Goal: Information Seeking & Learning: Learn about a topic

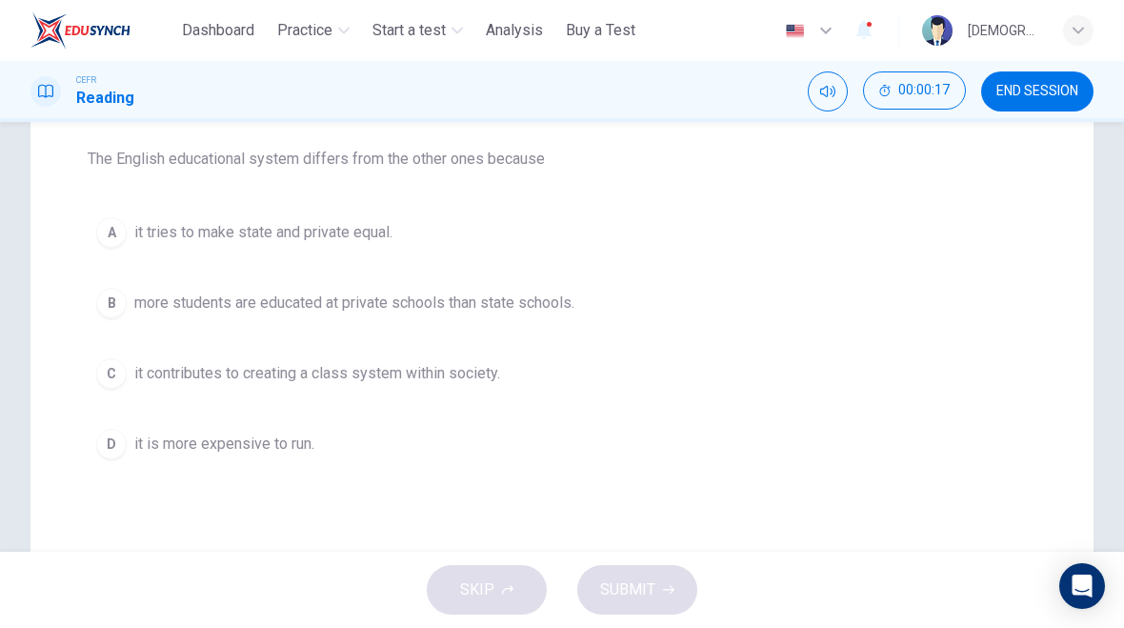
scroll to position [244, 0]
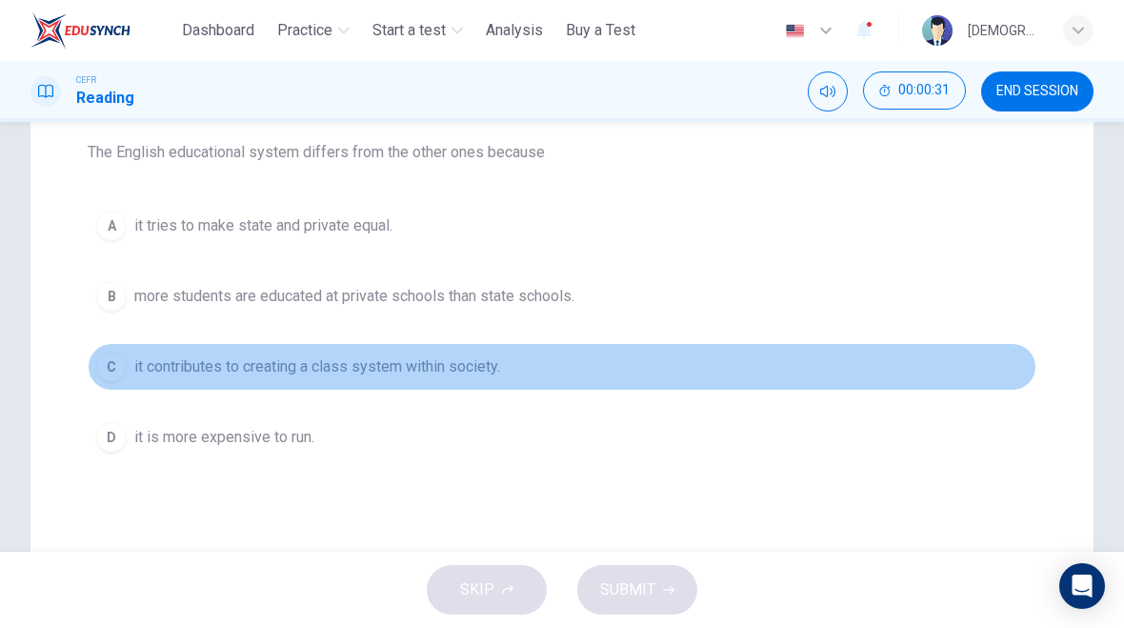
click at [114, 369] on div "C" at bounding box center [111, 366] width 30 height 30
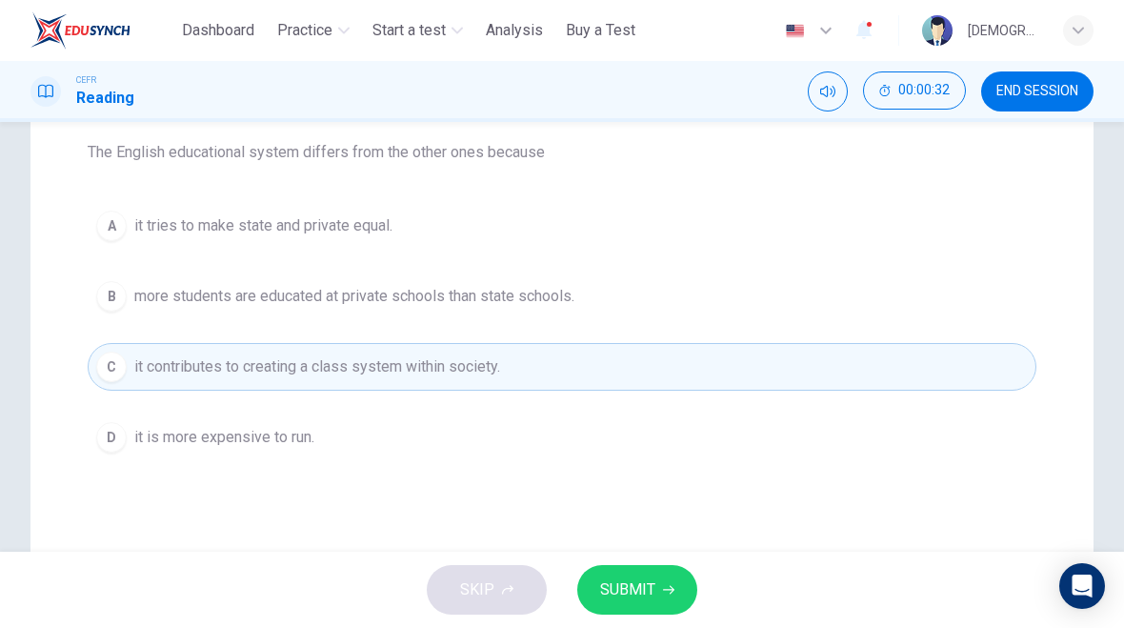
click at [631, 578] on span "SUBMIT" at bounding box center [627, 589] width 55 height 27
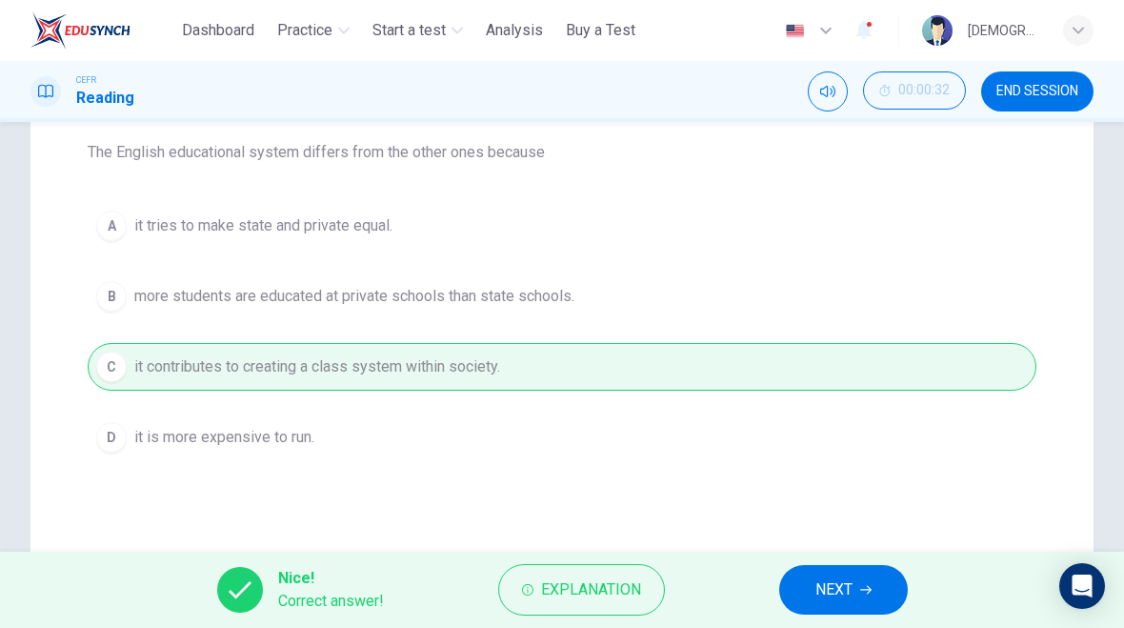
click at [556, 594] on span "Explanation" at bounding box center [591, 589] width 100 height 27
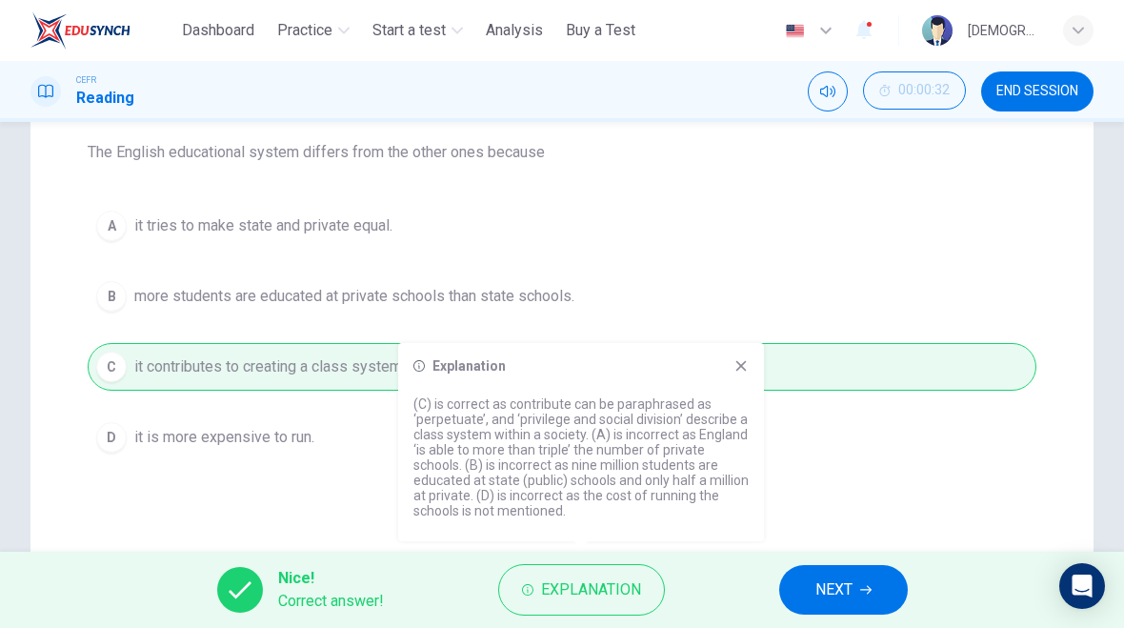
click at [824, 600] on span "NEXT" at bounding box center [833, 589] width 37 height 27
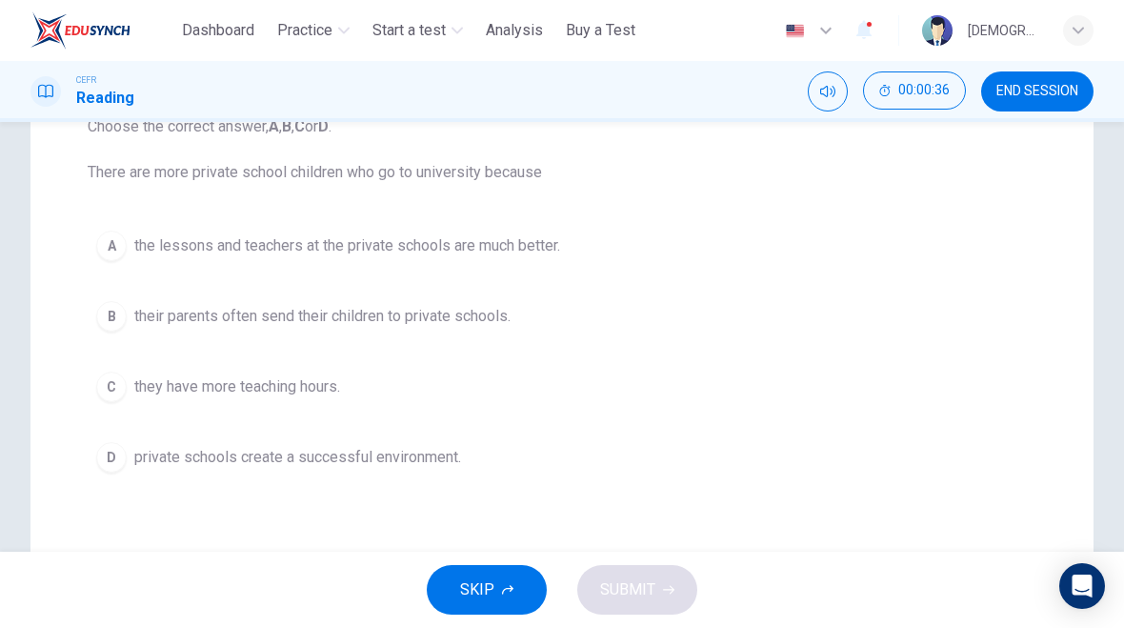
scroll to position [227, 0]
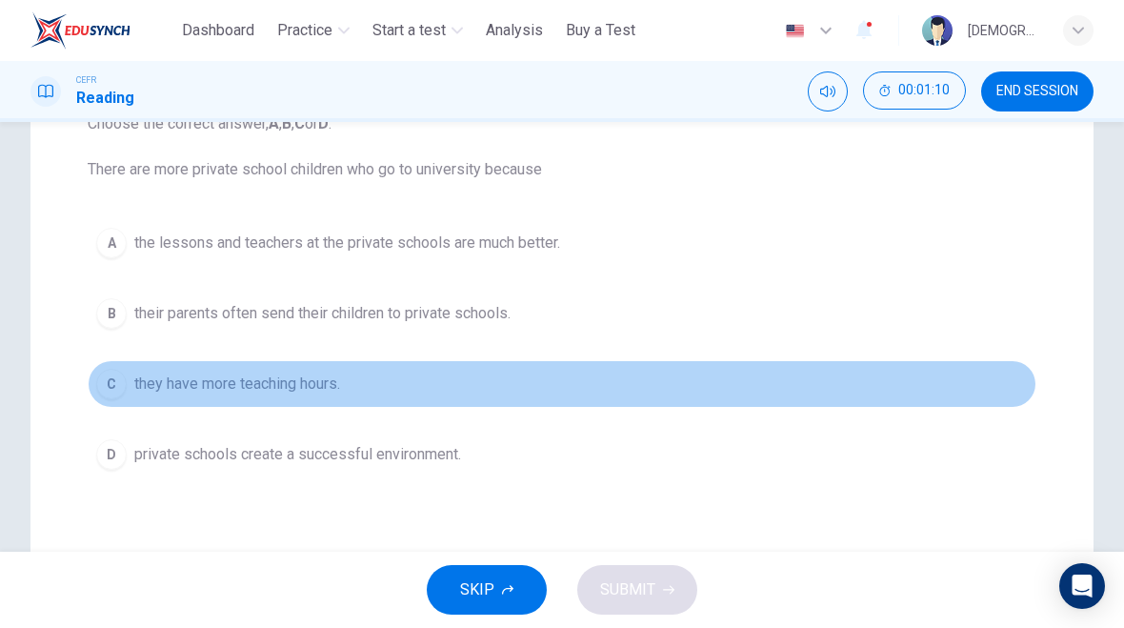
click at [118, 377] on div "C" at bounding box center [111, 384] width 30 height 30
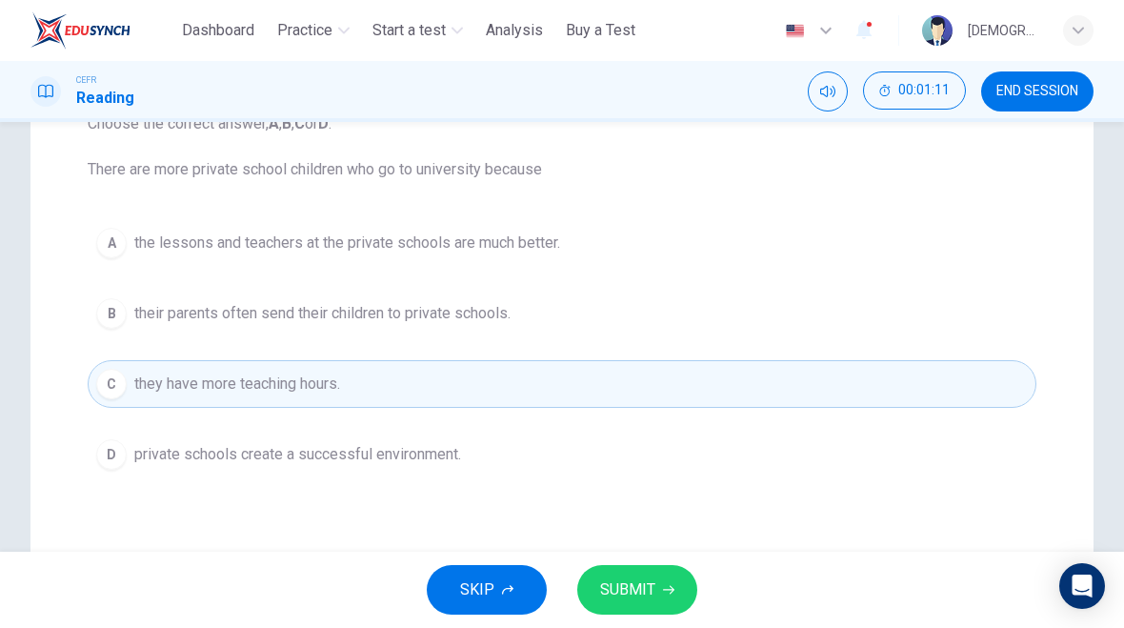
click at [620, 596] on span "SUBMIT" at bounding box center [627, 589] width 55 height 27
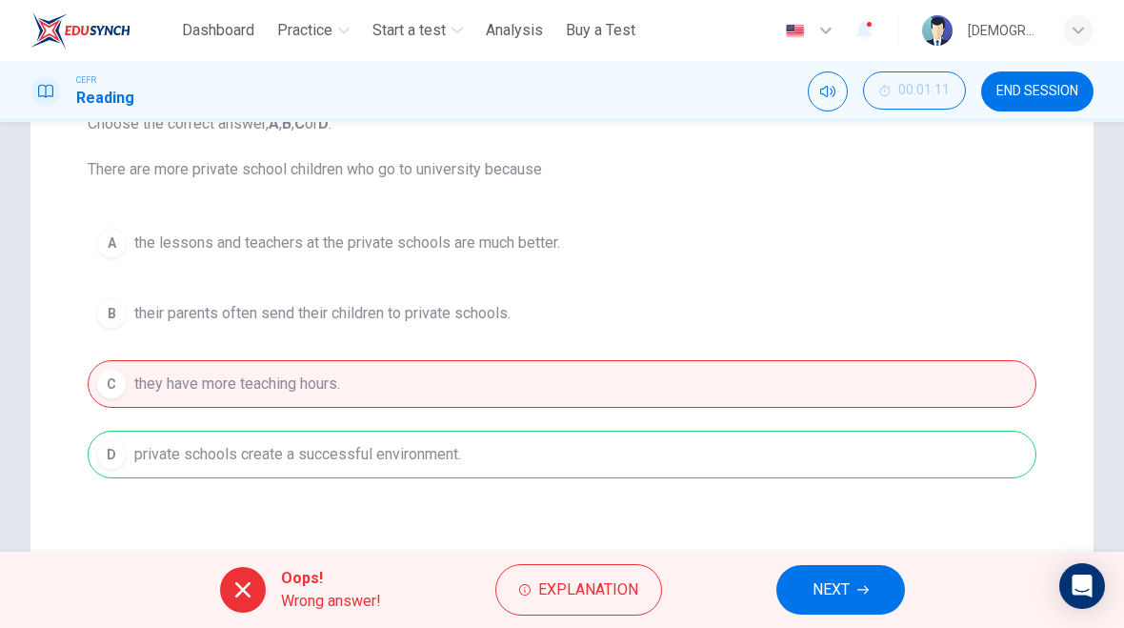
click at [525, 589] on icon "button" at bounding box center [524, 589] width 11 height 11
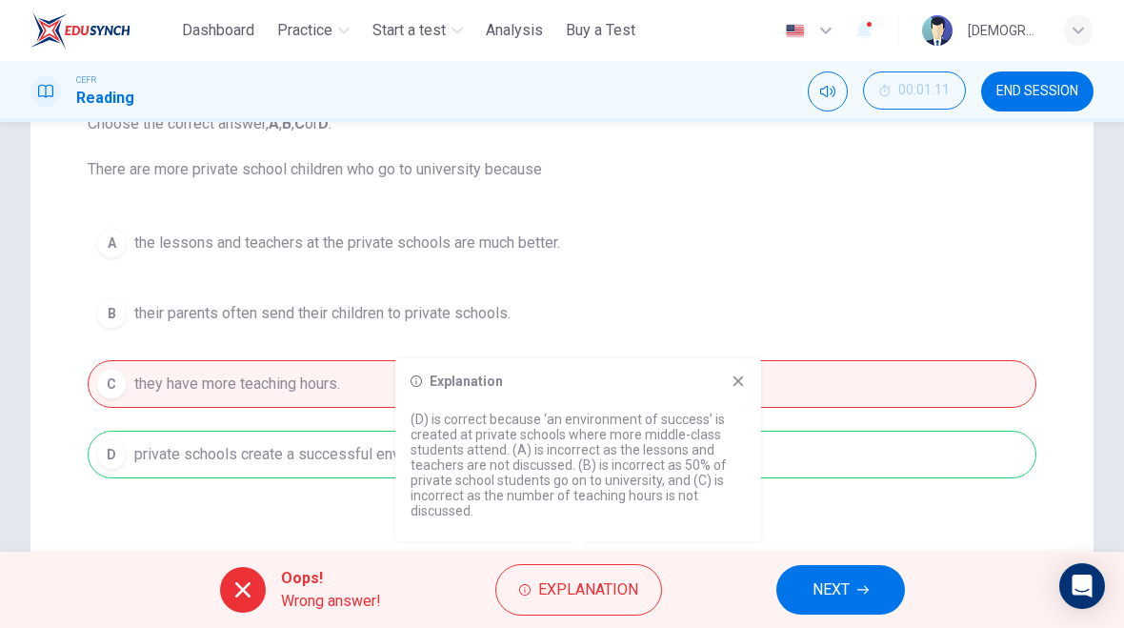
click at [1032, 90] on span "END SESSION" at bounding box center [1037, 91] width 82 height 15
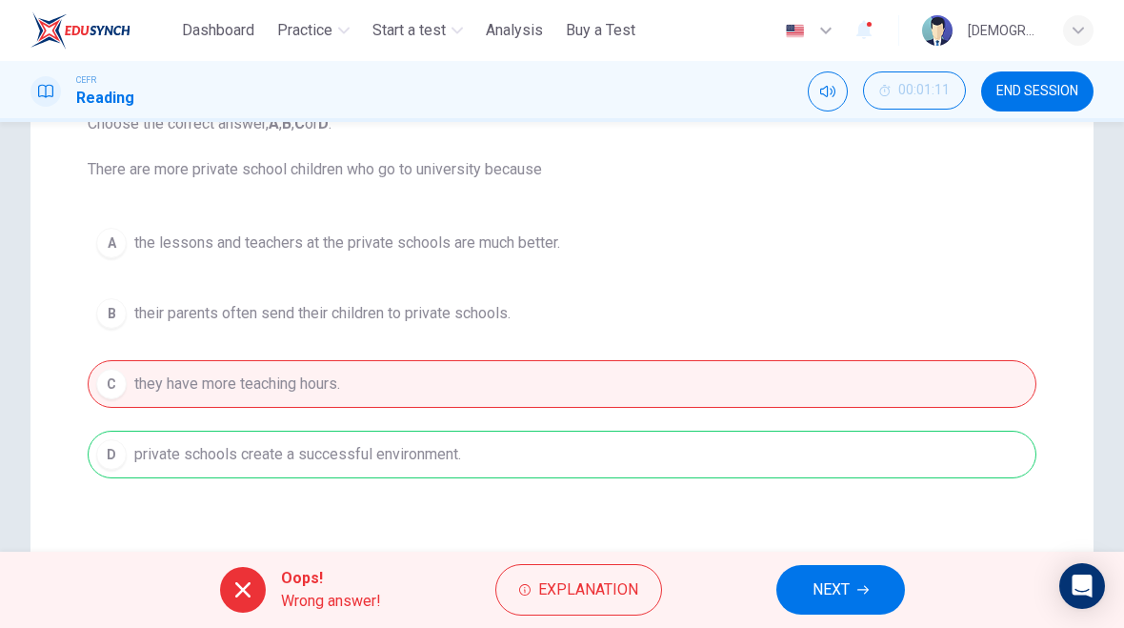
click at [1013, 103] on button "END SESSION" at bounding box center [1037, 91] width 112 height 40
click at [1057, 95] on span "END SESSION" at bounding box center [1037, 91] width 82 height 15
click at [1011, 108] on button "END SESSION" at bounding box center [1037, 91] width 112 height 40
click at [1026, 96] on span "END SESSION" at bounding box center [1037, 91] width 82 height 15
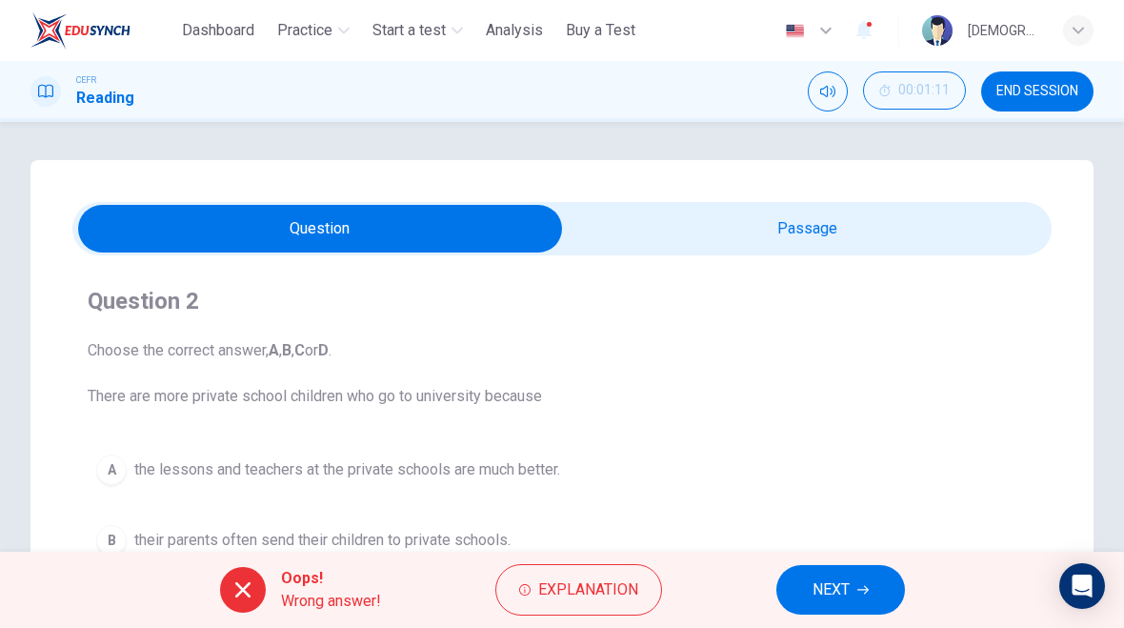
click at [1019, 90] on span "END SESSION" at bounding box center [1037, 91] width 82 height 15
click at [1019, 100] on button "END SESSION" at bounding box center [1037, 91] width 112 height 40
click at [1018, 100] on button "END SESSION" at bounding box center [1037, 91] width 112 height 40
click at [1025, 91] on span "END SESSION" at bounding box center [1037, 91] width 82 height 15
